Goal: Task Accomplishment & Management: Manage account settings

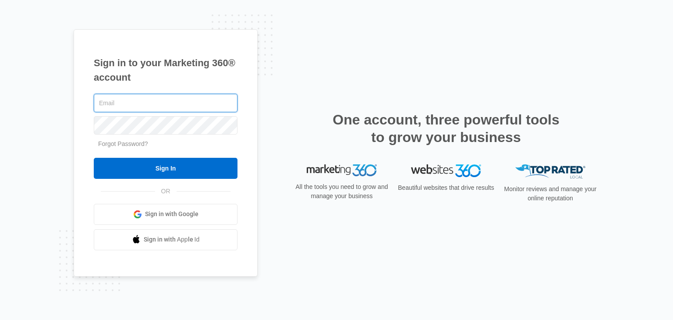
click at [194, 100] on input "text" at bounding box center [166, 103] width 144 height 18
type input "jp.photographer@usa.net"
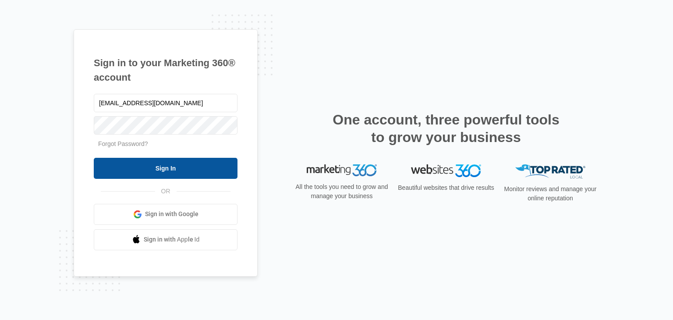
click at [176, 169] on input "Sign In" at bounding box center [166, 168] width 144 height 21
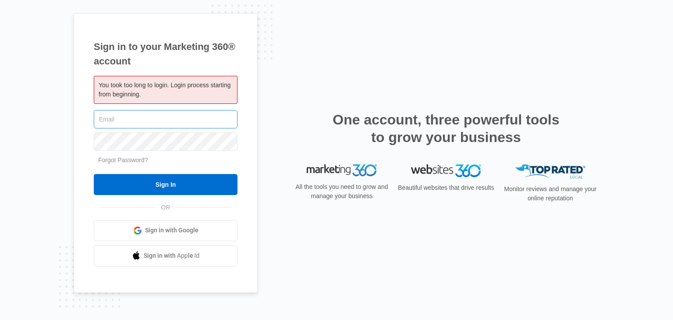
click at [163, 113] on input "text" at bounding box center [166, 119] width 144 height 18
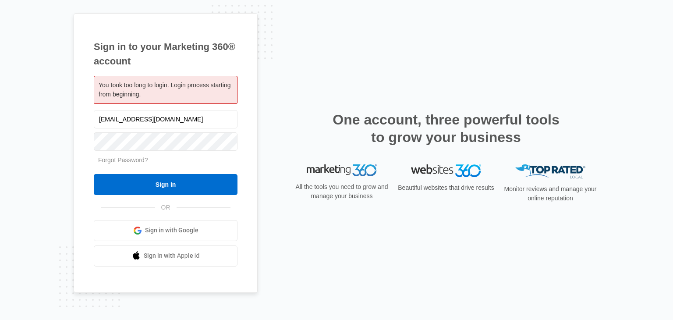
type input "jp.photographer@usa.net"
click at [147, 188] on input "Sign In" at bounding box center [166, 184] width 144 height 21
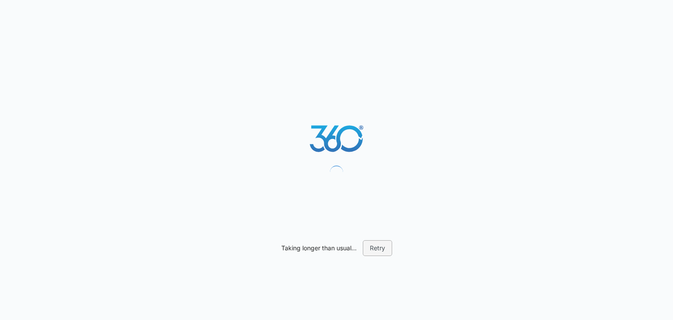
click at [369, 246] on button "Retry" at bounding box center [377, 248] width 29 height 16
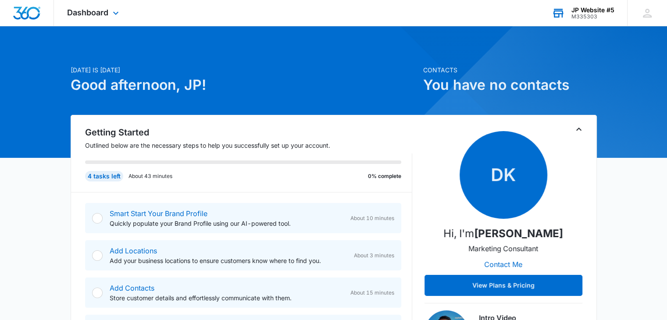
click at [590, 14] on div "M335303" at bounding box center [592, 17] width 43 height 6
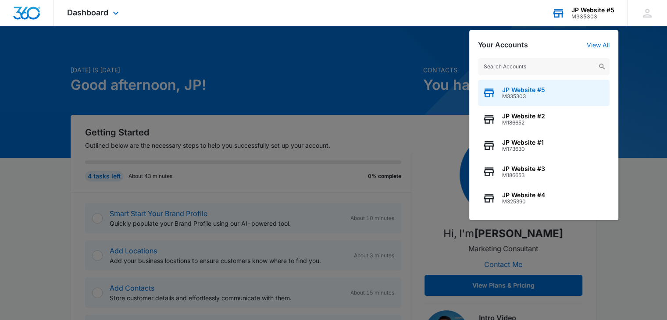
click at [540, 89] on span "JP Website #5" at bounding box center [523, 89] width 43 height 7
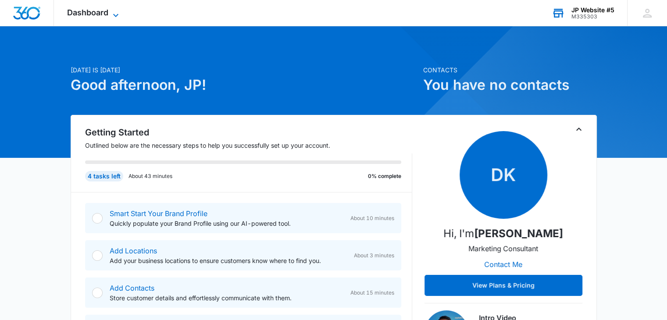
click at [114, 13] on icon at bounding box center [115, 15] width 11 height 11
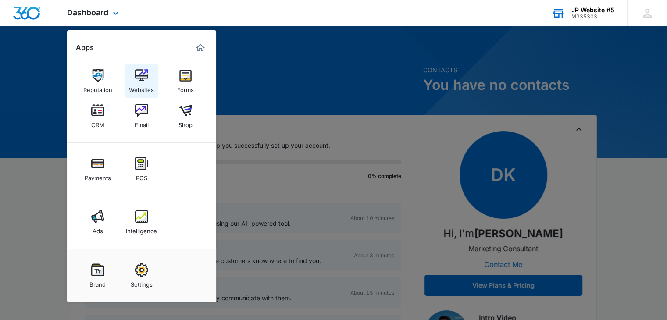
click at [138, 81] on img at bounding box center [141, 75] width 13 height 13
